Goal: Transaction & Acquisition: Download file/media

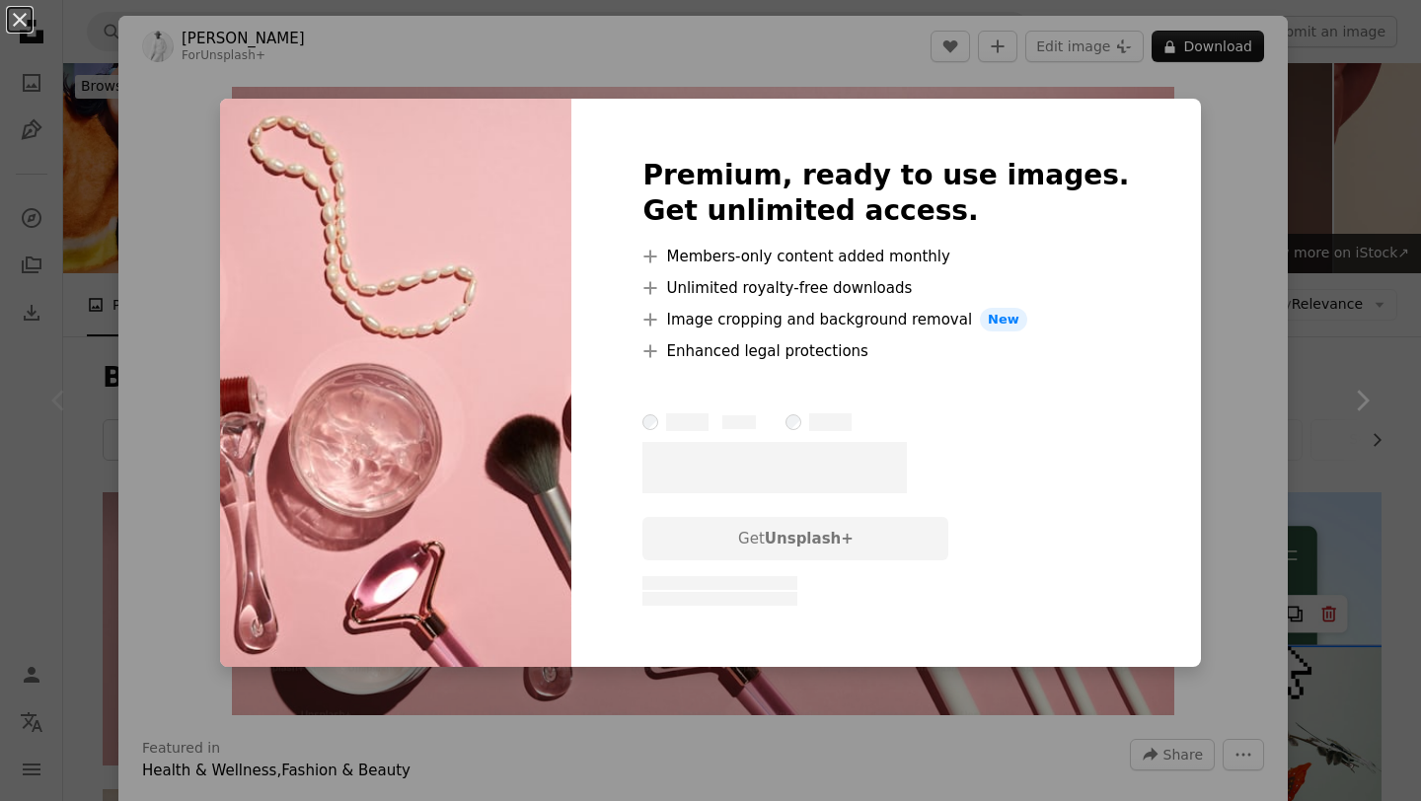
scroll to position [293, 0]
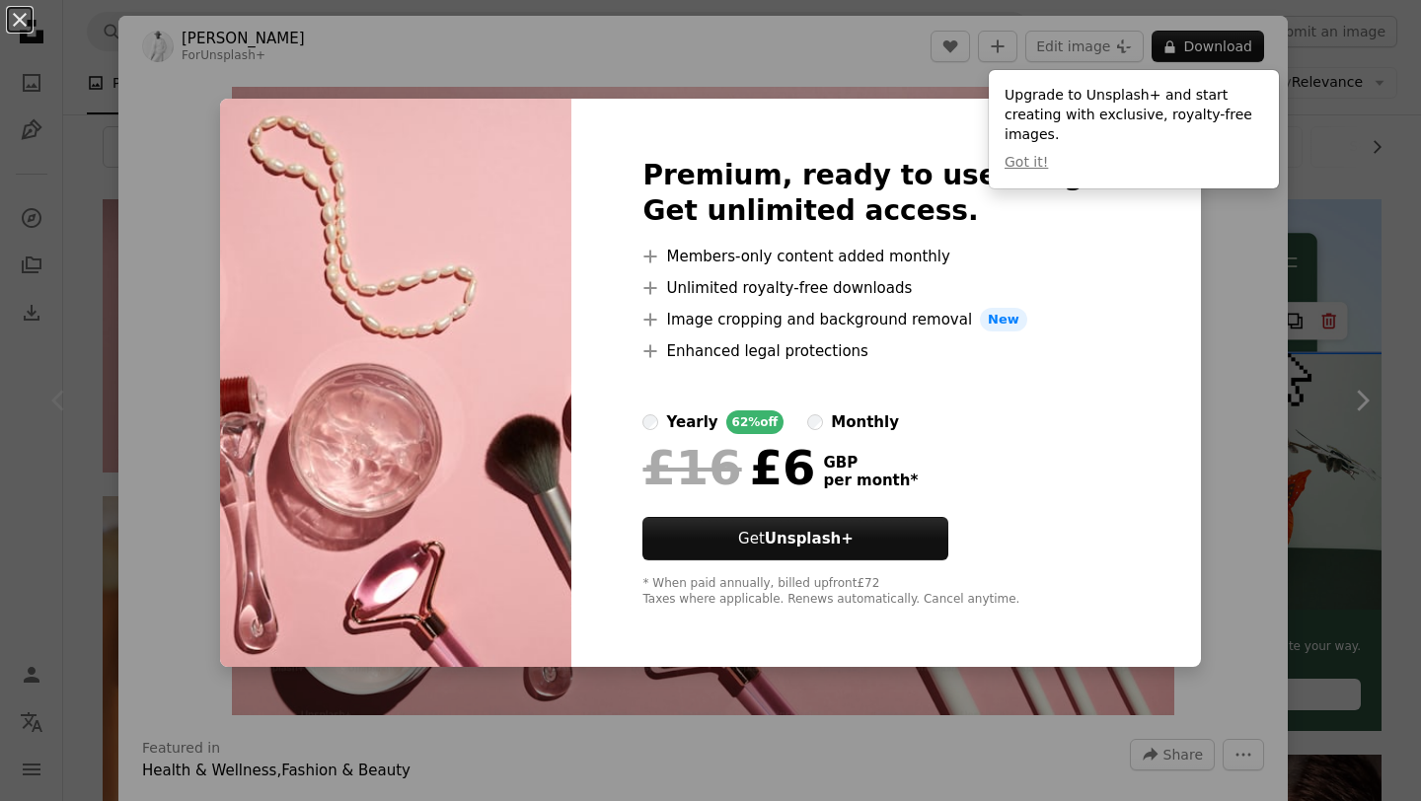
click at [260, 73] on div "An X shape Premium, ready to use images. Get unlimited access. A plus sign Memb…" at bounding box center [710, 400] width 1421 height 801
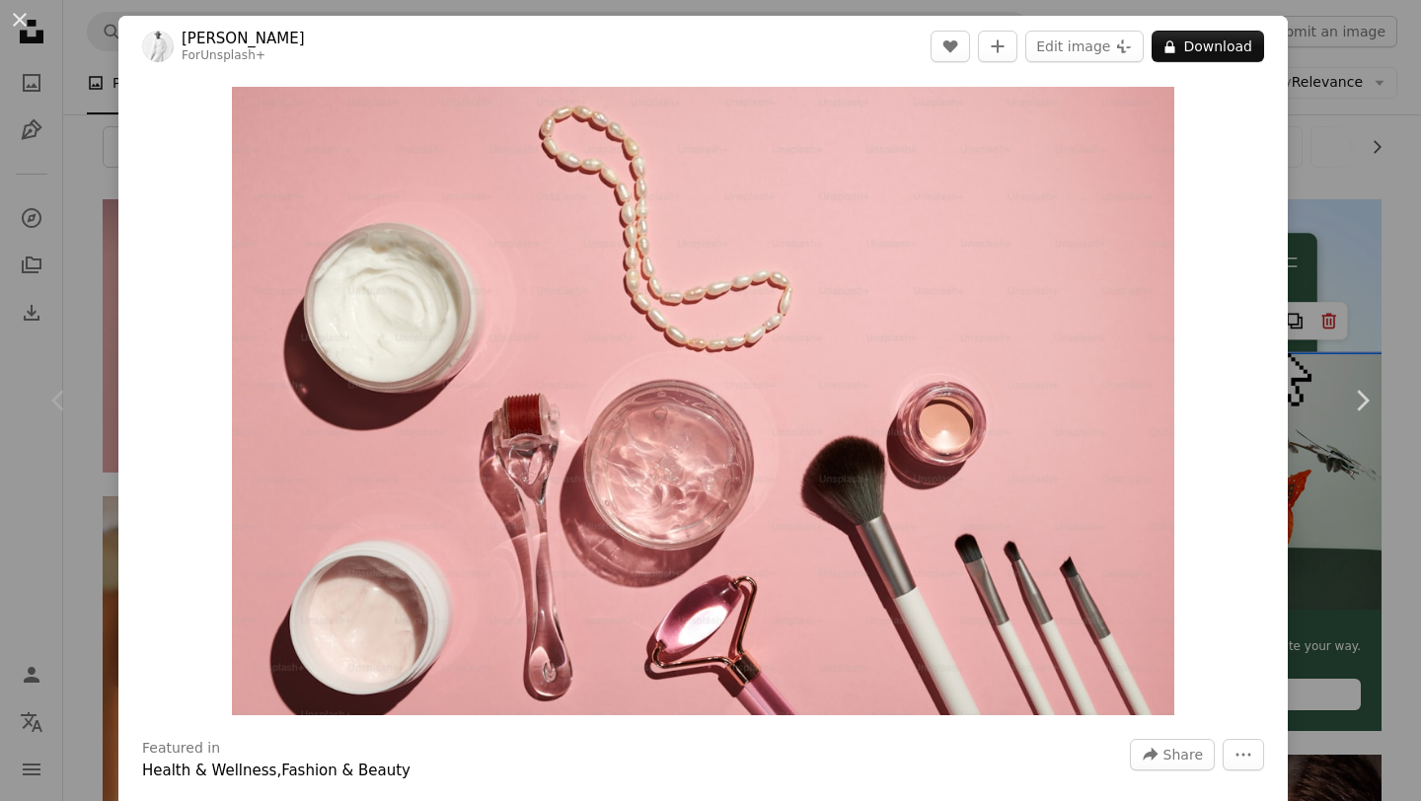
click at [66, 200] on div "An X shape Chevron left Chevron right [PERSON_NAME] For Unsplash+ A heart A plu…" at bounding box center [710, 400] width 1421 height 801
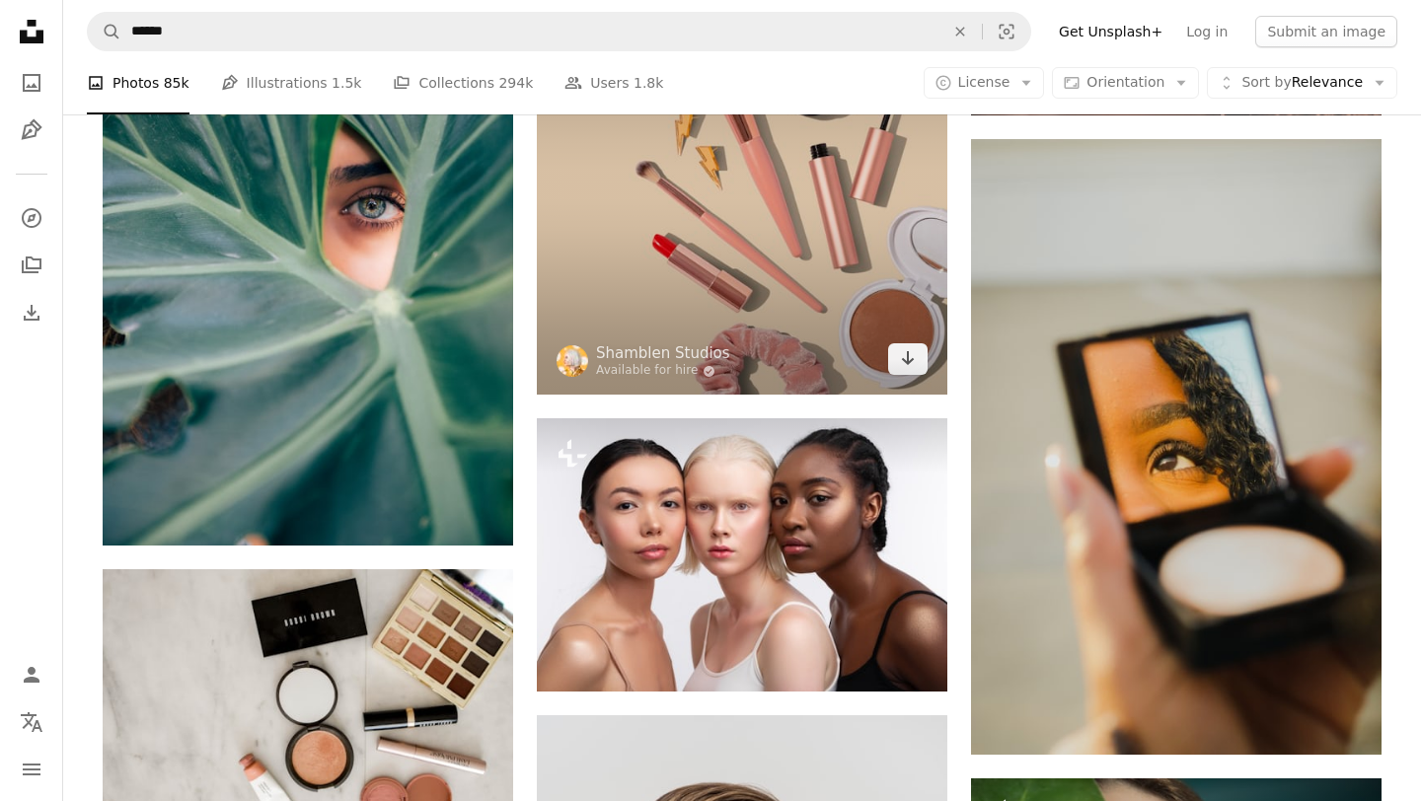
scroll to position [1255, 0]
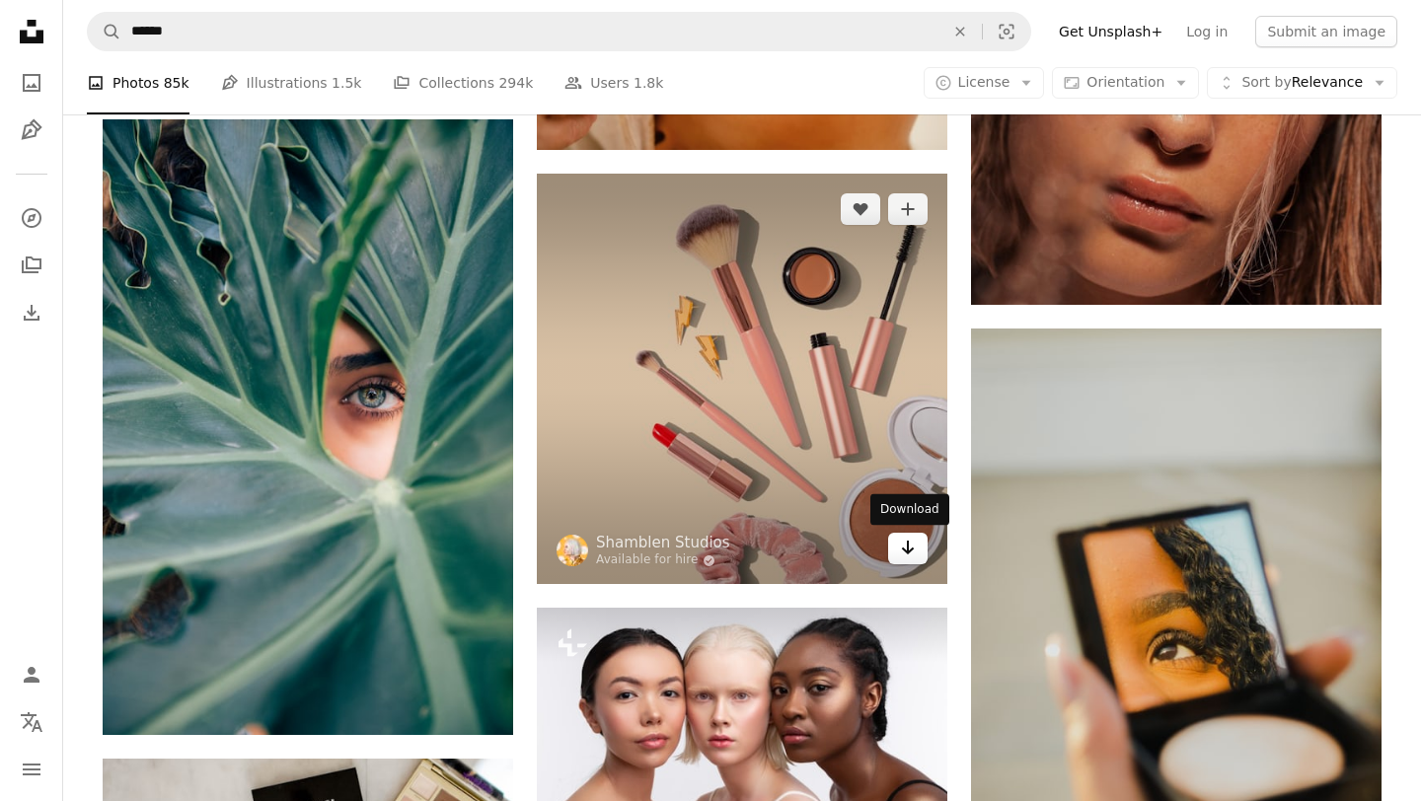
click at [897, 551] on link "Arrow pointing down" at bounding box center [907, 549] width 39 height 32
